Goal: Information Seeking & Learning: Learn about a topic

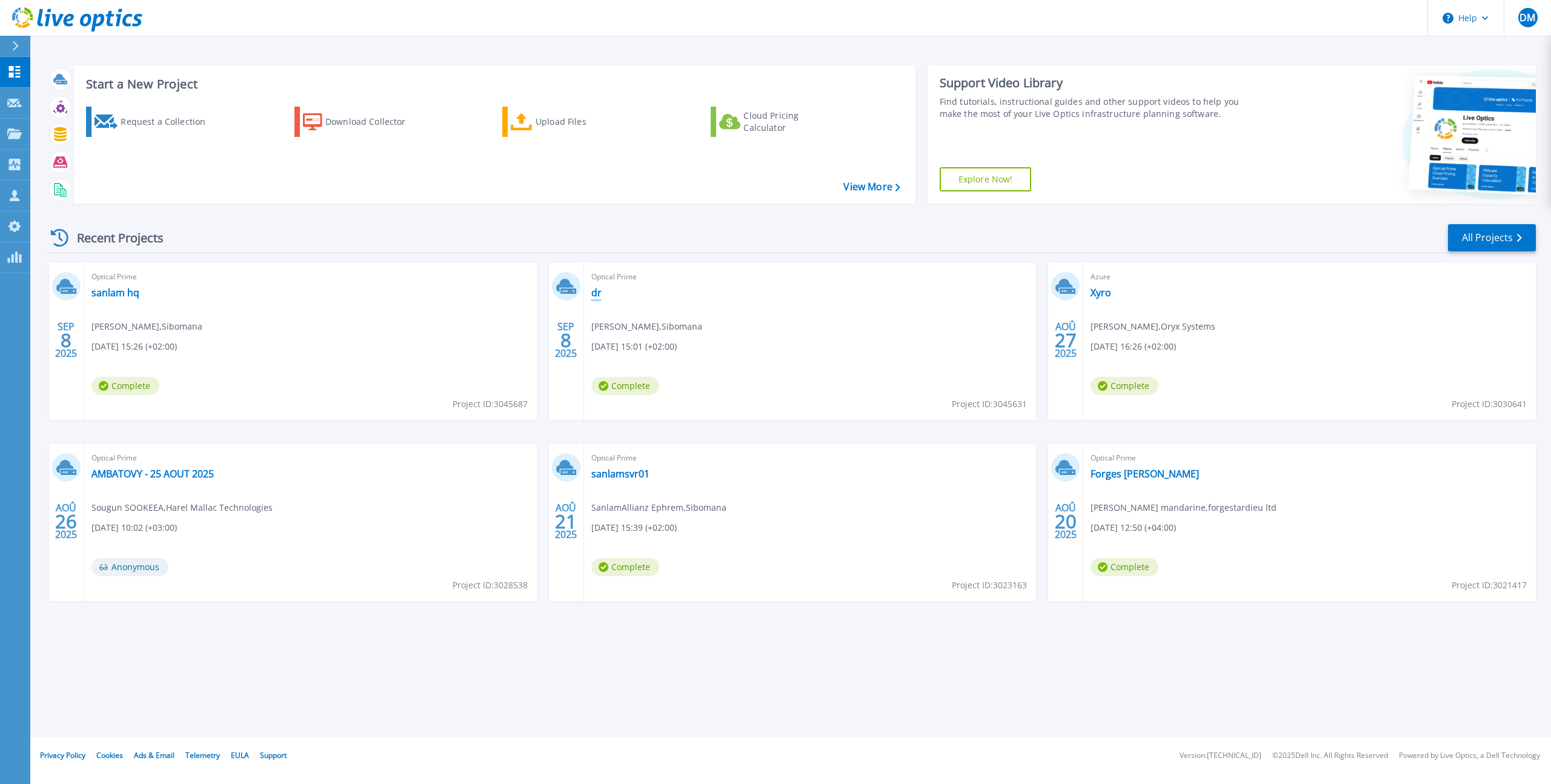
click at [600, 296] on link "dr" at bounding box center [596, 292] width 11 height 12
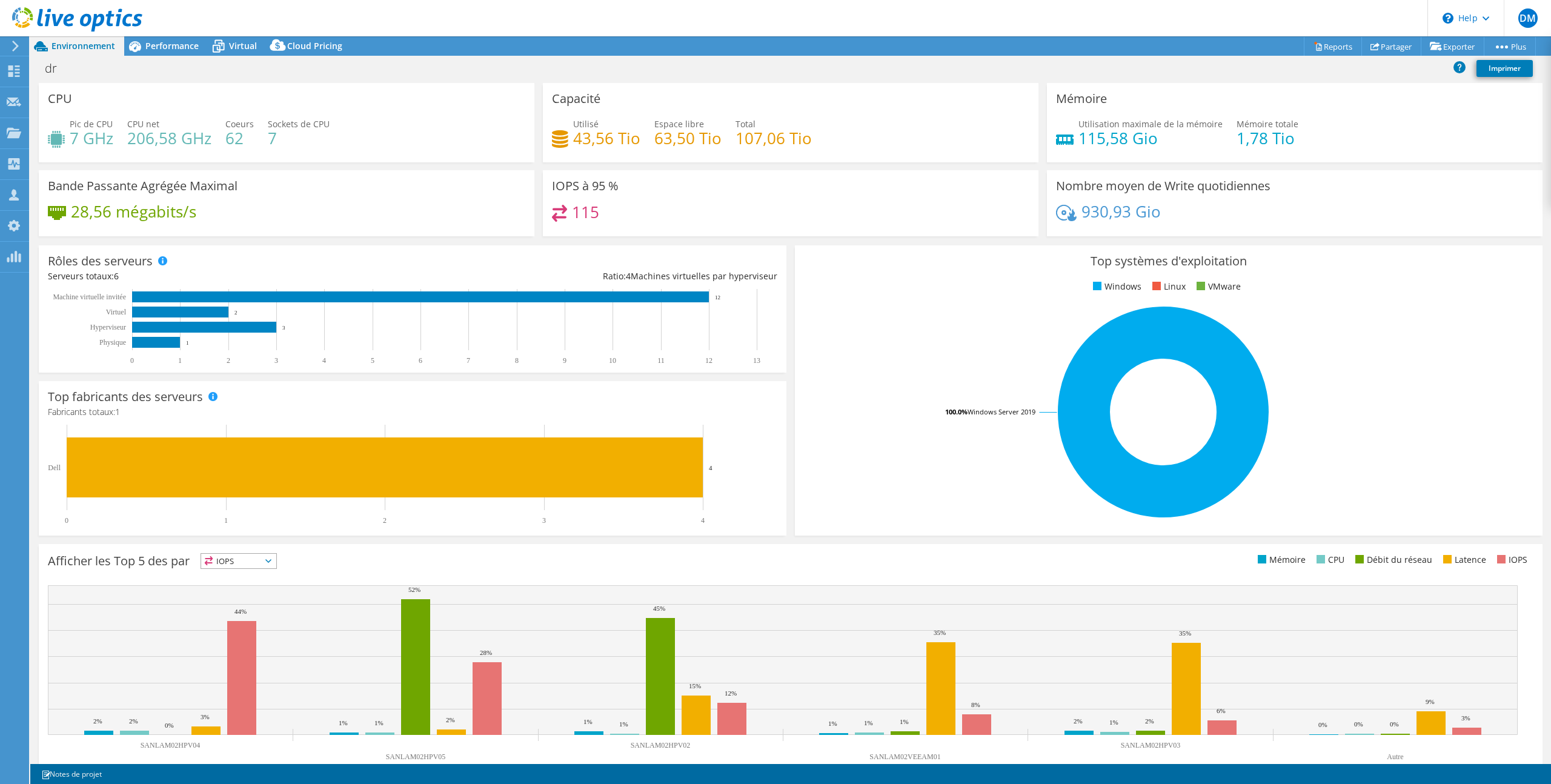
click at [245, 36] on header "DM Membre d'équipe OEM [PERSON_NAME] [EMAIL_ADDRESS][DOMAIN_NAME] Scale My Prof…" at bounding box center [776, 18] width 1551 height 36
click at [227, 48] on icon at bounding box center [218, 46] width 21 height 21
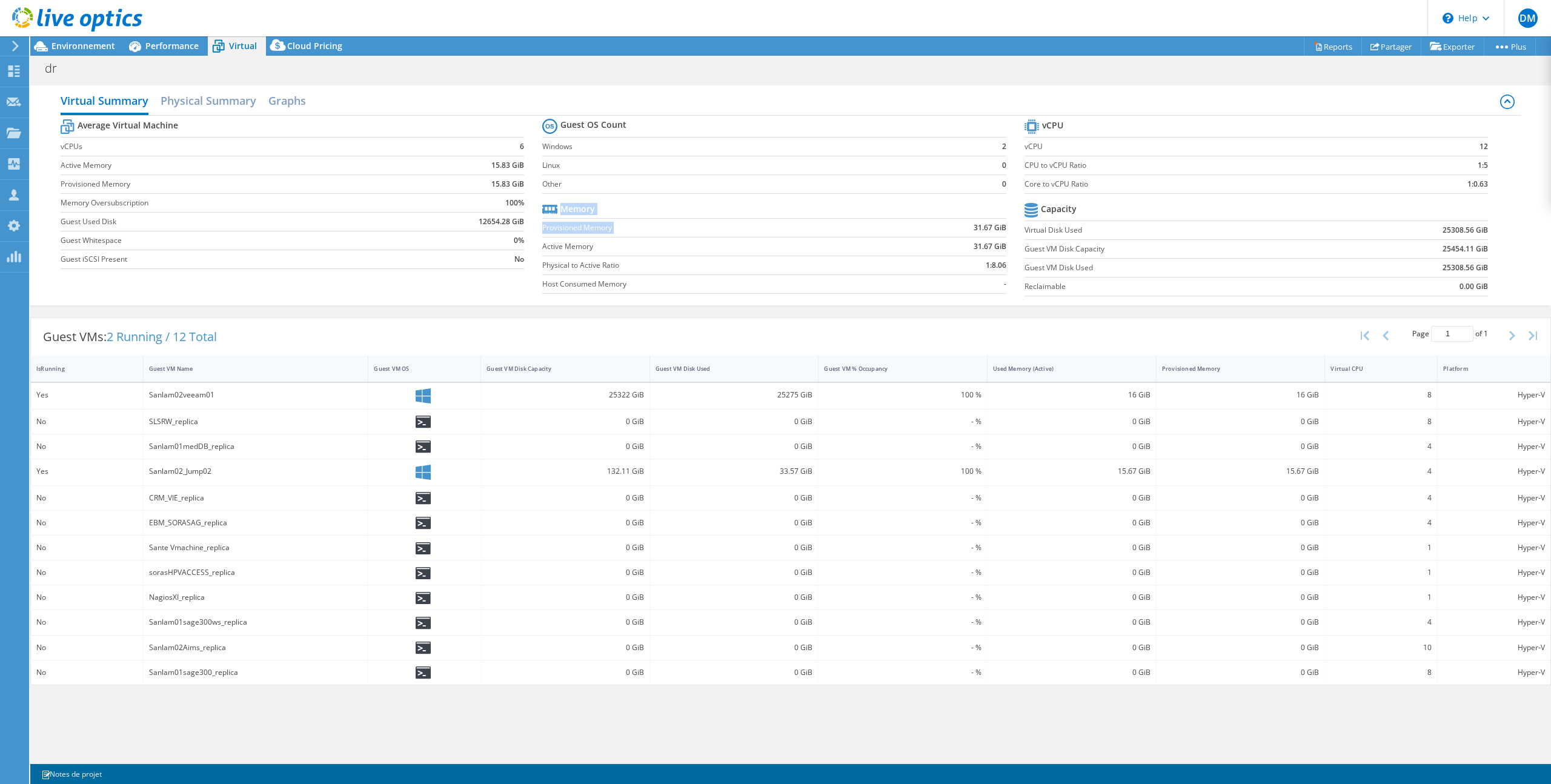
drag, startPoint x: 1008, startPoint y: 228, endPoint x: 968, endPoint y: 229, distance: 40.0
click at [968, 229] on section "Guest OS Count Windows 2 Linux 0 Other 0 Memory Provisioned Memory 31.67 GiB Ac…" at bounding box center [783, 207] width 481 height 184
drag, startPoint x: 1491, startPoint y: 147, endPoint x: 1467, endPoint y: 152, distance: 24.5
click at [1472, 146] on section "vCPU vCPU 12 CPU to vCPU Ratio 1:5 Core to vCPU Ratio 1:0.63 Capacity Virtual D…" at bounding box center [1265, 210] width 481 height 186
drag, startPoint x: 1442, startPoint y: 227, endPoint x: 1491, endPoint y: 228, distance: 49.0
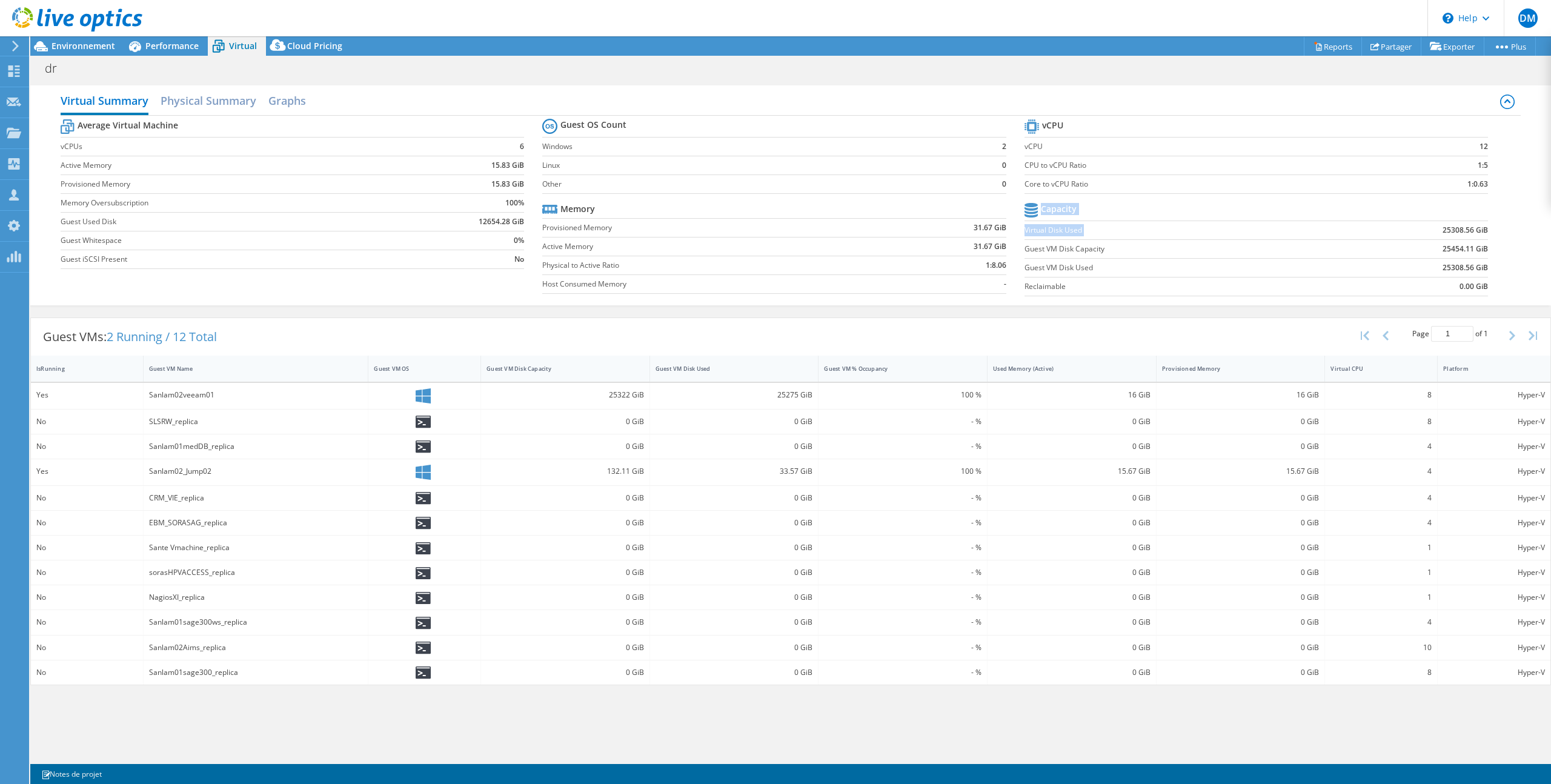
click at [1491, 228] on section "vCPU vCPU 12 CPU to vCPU Ratio 1:5 Core to vCPU Ratio 1:0.63 Capacity Virtual D…" at bounding box center [1265, 210] width 481 height 186
click at [18, 229] on use at bounding box center [14, 225] width 12 height 11
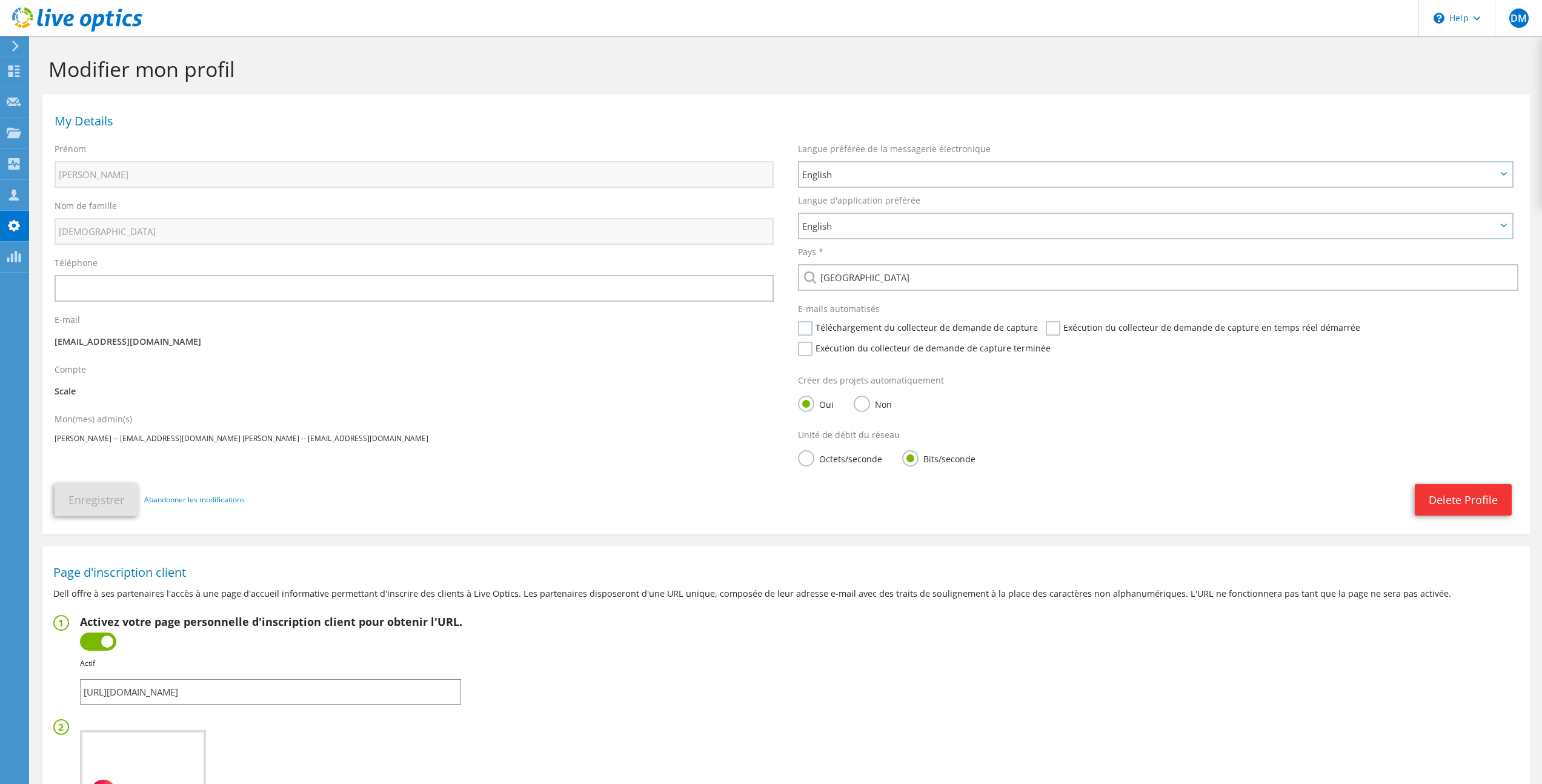
drag, startPoint x: 399, startPoint y: 691, endPoint x: 92, endPoint y: 690, distance: 307.0
click at [72, 697] on fieldset "Activez votre page personnelle d'inscription client pour obtenir l'URL. Inactif…" at bounding box center [786, 659] width 1466 height 90
